Goal: Transaction & Acquisition: Purchase product/service

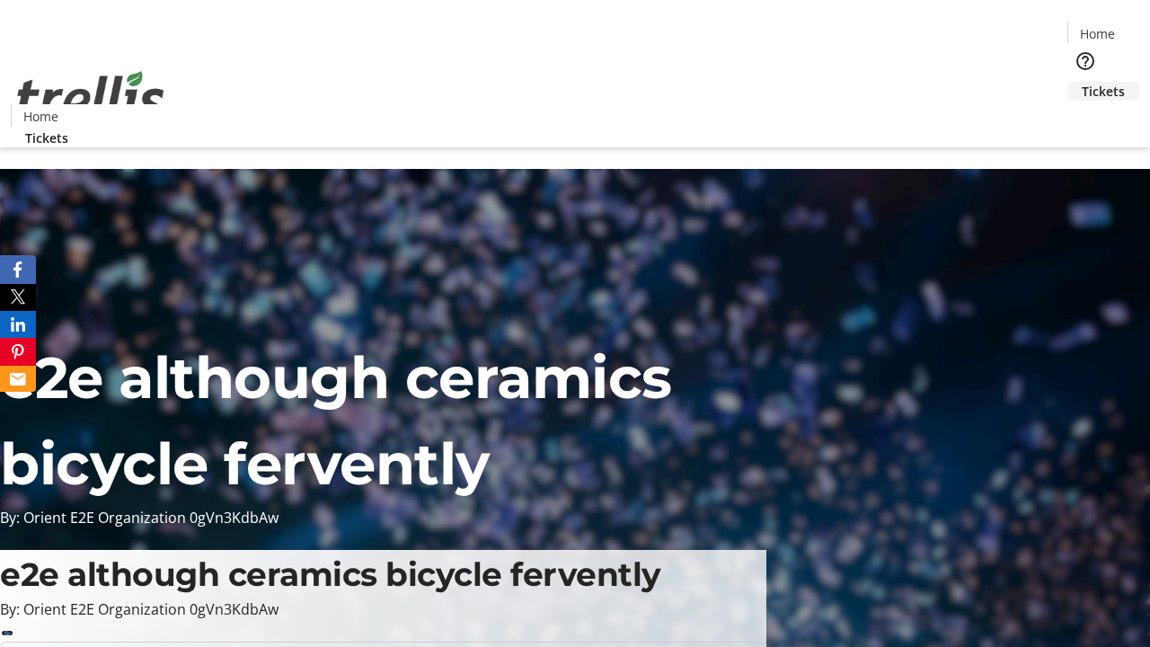
click at [1082, 82] on span "Tickets" at bounding box center [1103, 91] width 43 height 19
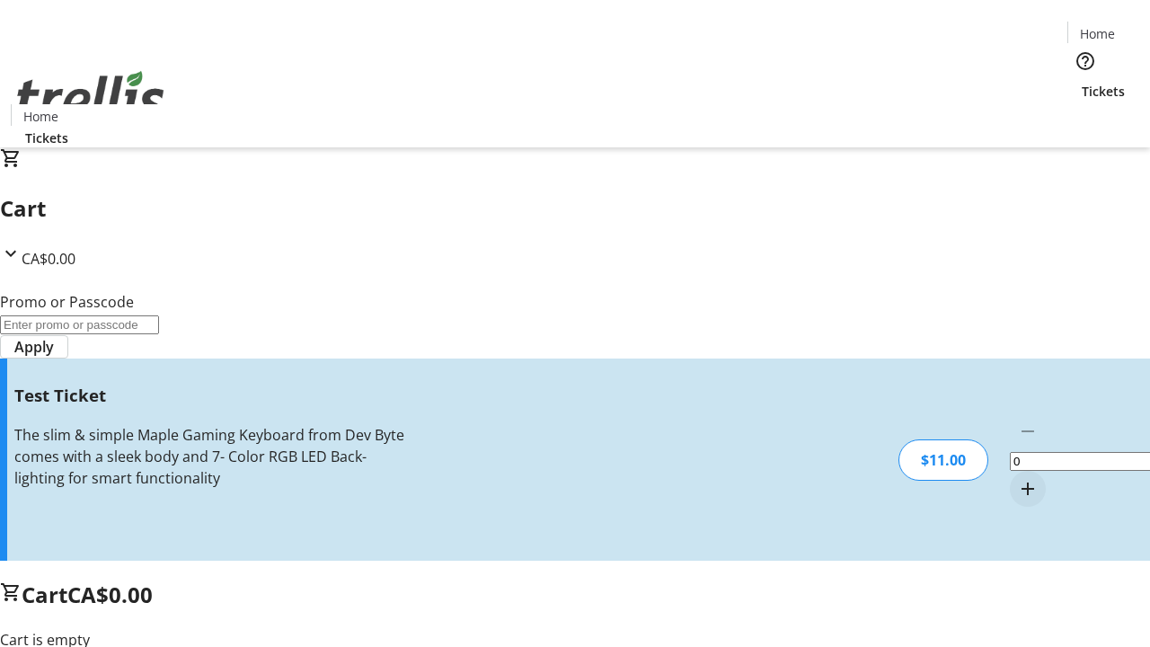
click at [1017, 478] on mat-icon "Increment by one" at bounding box center [1028, 489] width 22 height 22
type input "1"
type input "UNLOCK"
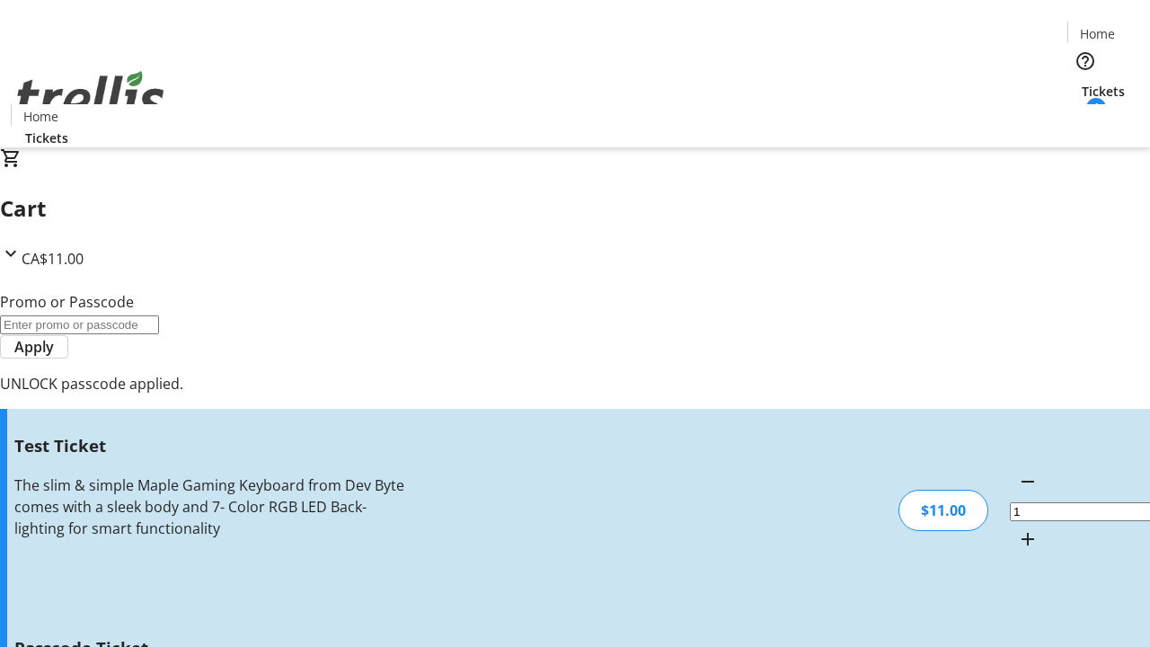
type input "5"
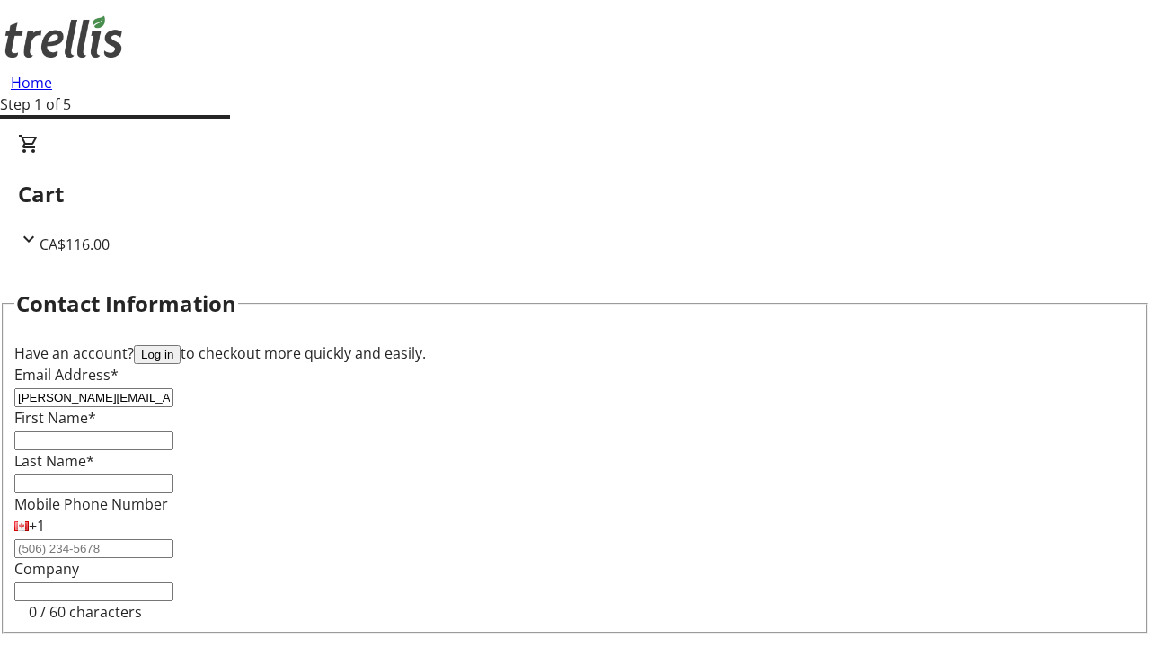
type input "[PERSON_NAME][EMAIL_ADDRESS][DOMAIN_NAME]"
type input "[PERSON_NAME]"
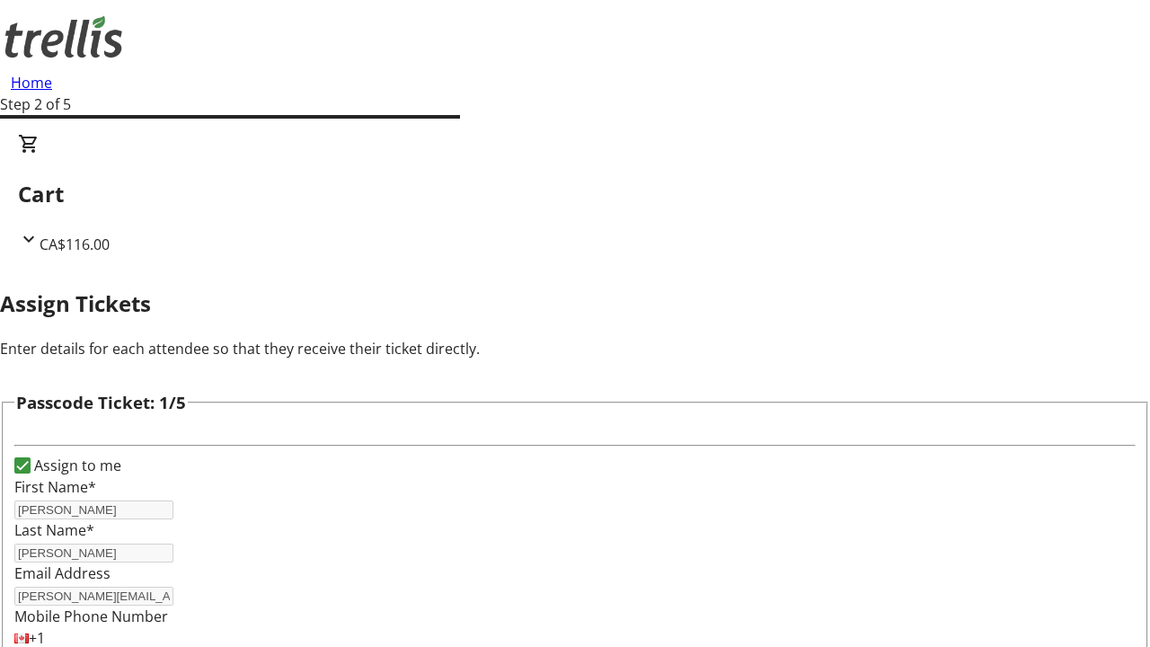
type input "Cielo"
type input "[PERSON_NAME]"
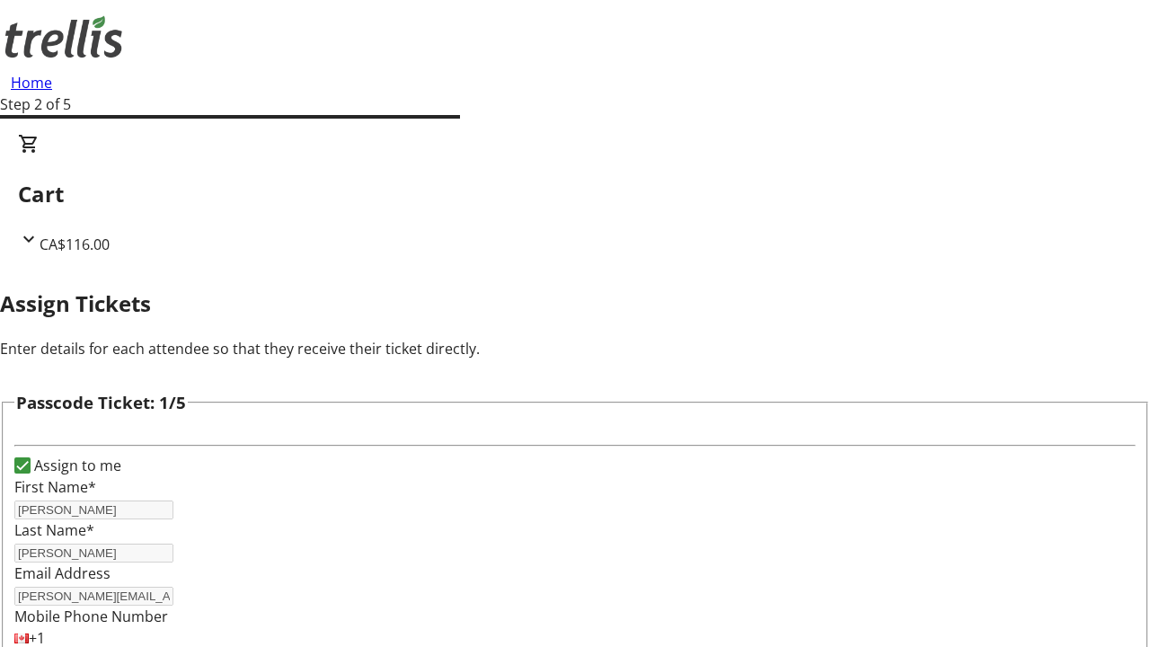
type input "[PERSON_NAME]"
checkbox input "true"
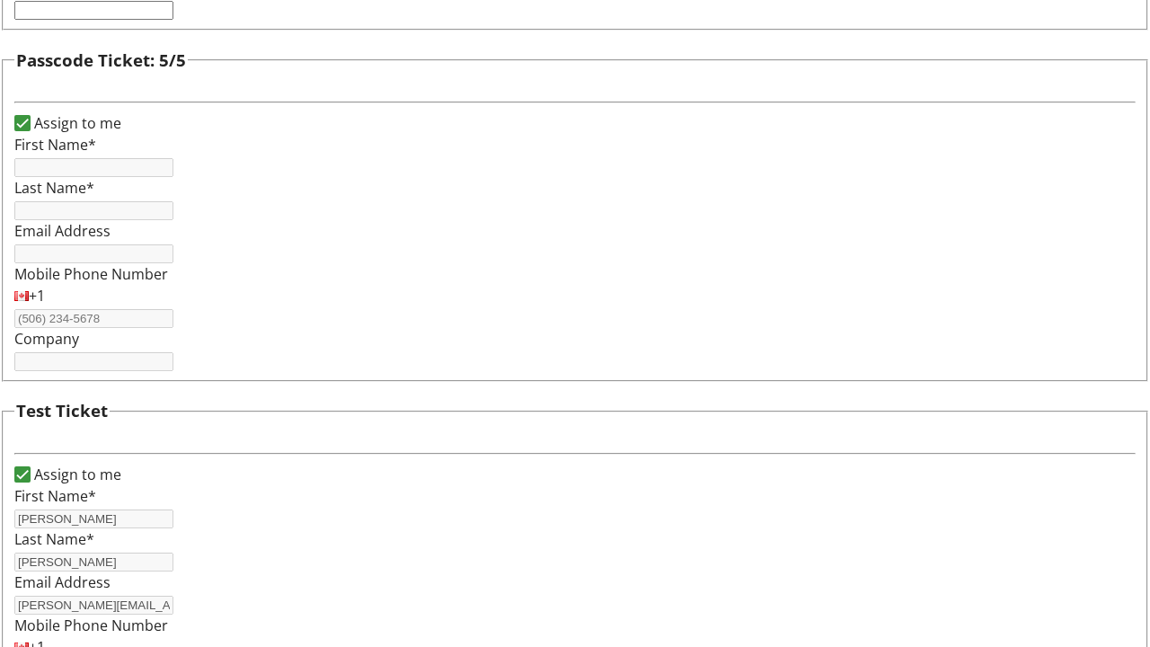
type input "[PERSON_NAME]"
type input "[PERSON_NAME][EMAIL_ADDRESS][DOMAIN_NAME]"
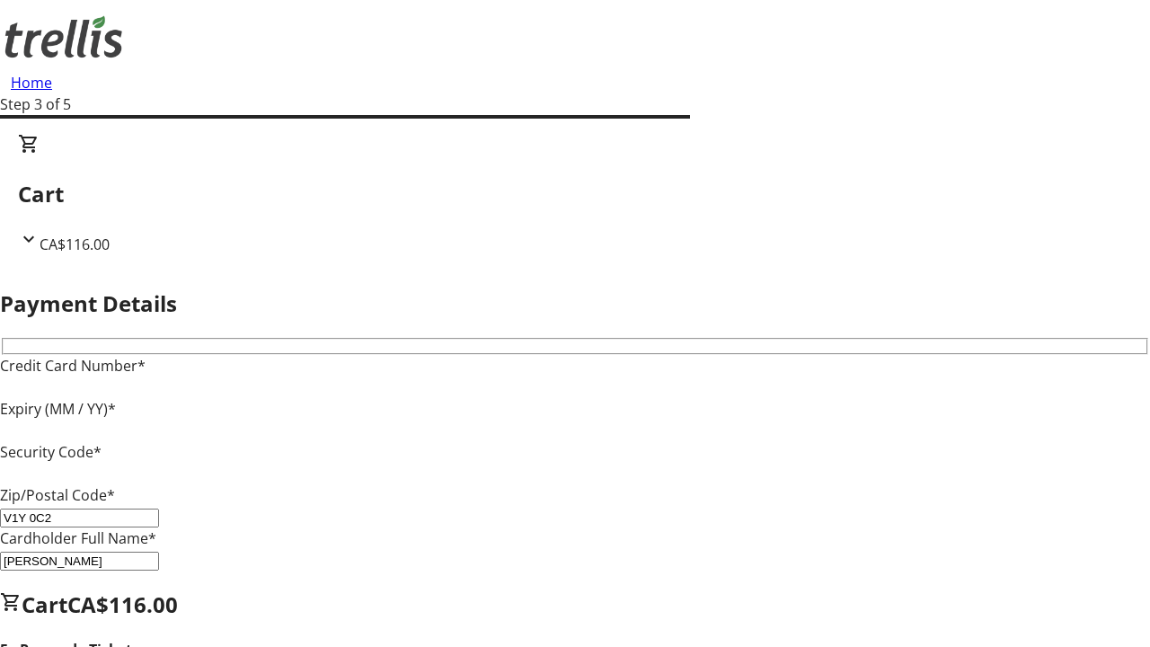
type input "V1Y 0C2"
